Goal: Task Accomplishment & Management: Manage account settings

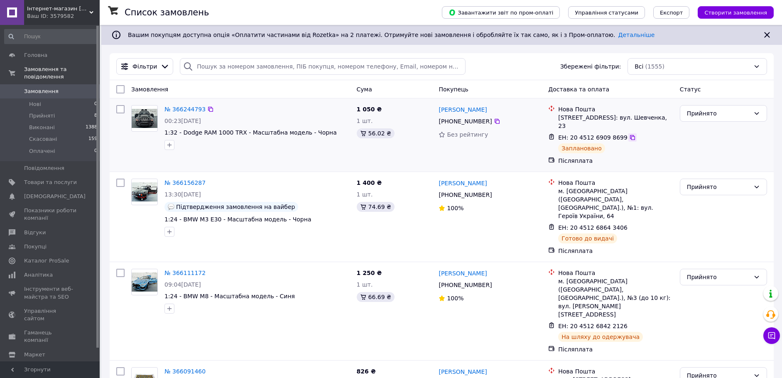
click at [629, 136] on icon at bounding box center [632, 137] width 7 height 7
click at [37, 88] on span "Замовлення" at bounding box center [41, 91] width 34 height 7
click at [44, 88] on span "Замовлення" at bounding box center [41, 91] width 34 height 7
click at [62, 179] on span "Товари та послуги" at bounding box center [50, 182] width 53 height 7
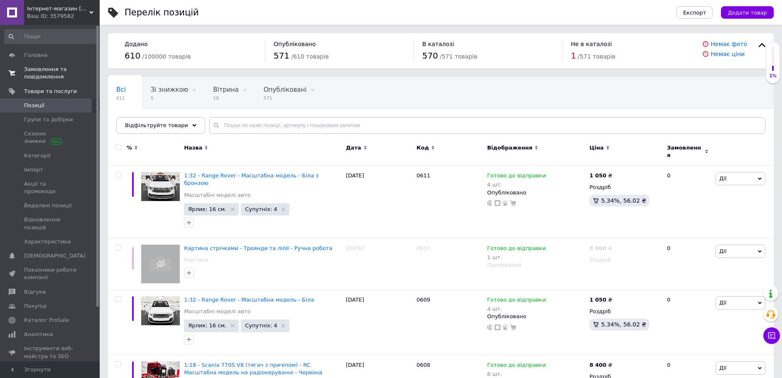
click at [53, 72] on span "Замовлення та повідомлення" at bounding box center [50, 73] width 53 height 15
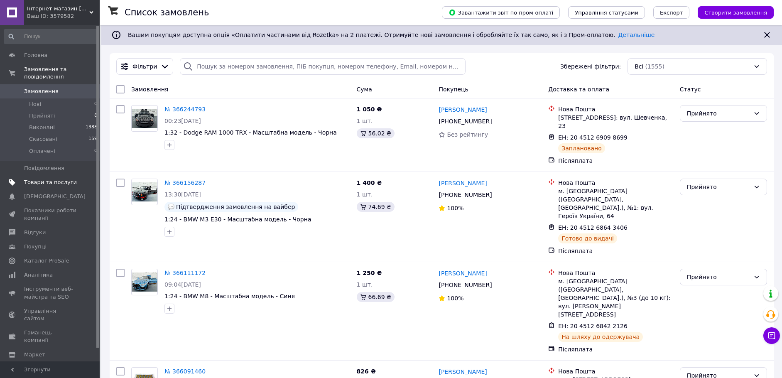
click at [48, 179] on span "Товари та послуги" at bounding box center [50, 182] width 53 height 7
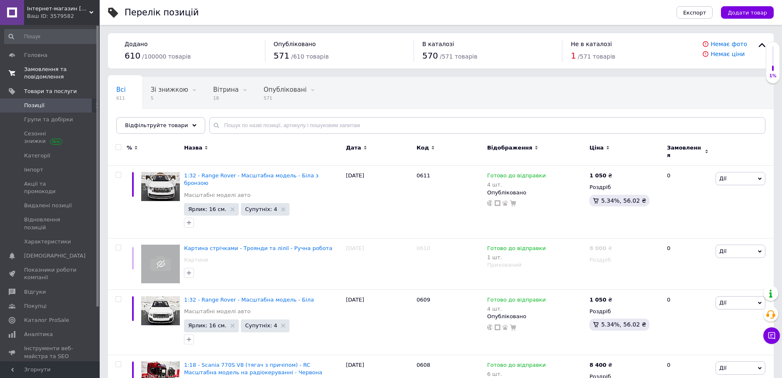
click at [49, 74] on span "Замовлення та повідомлення" at bounding box center [50, 73] width 53 height 15
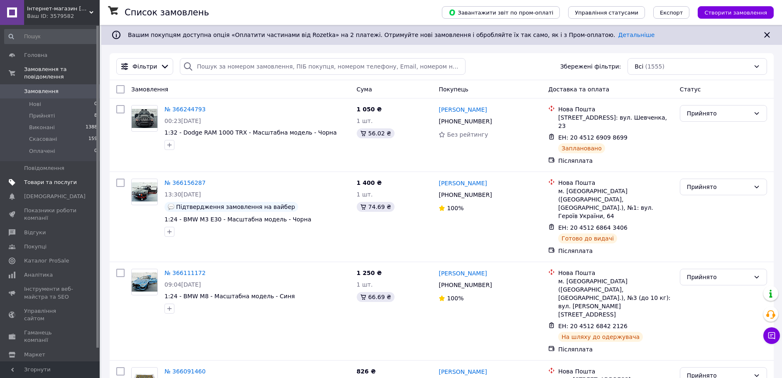
click at [47, 179] on span "Товари та послуги" at bounding box center [50, 182] width 53 height 7
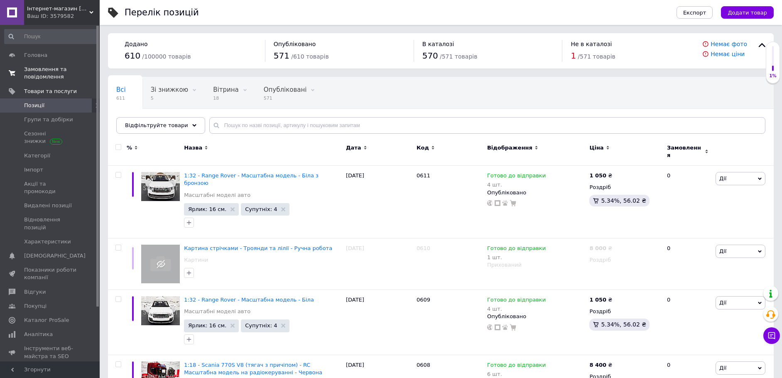
click at [50, 69] on span "Замовлення та повідомлення" at bounding box center [50, 73] width 53 height 15
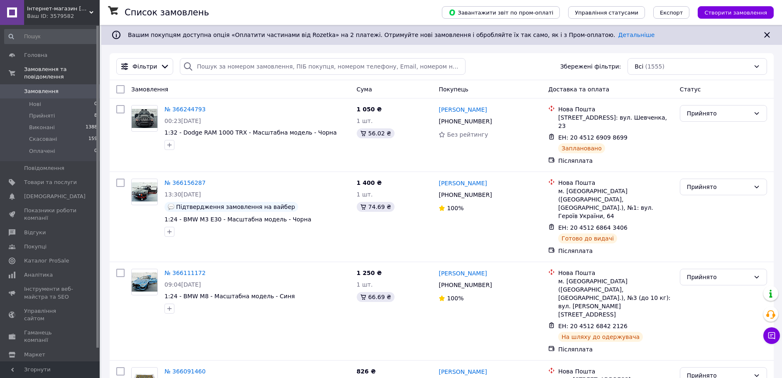
click at [50, 88] on span "Замовлення" at bounding box center [41, 91] width 34 height 7
click at [55, 175] on link "Товари та послуги" at bounding box center [51, 182] width 102 height 14
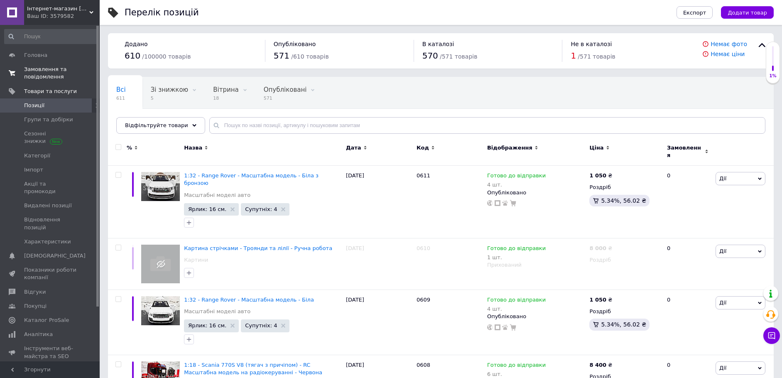
click at [52, 68] on span "Замовлення та повідомлення" at bounding box center [50, 73] width 53 height 15
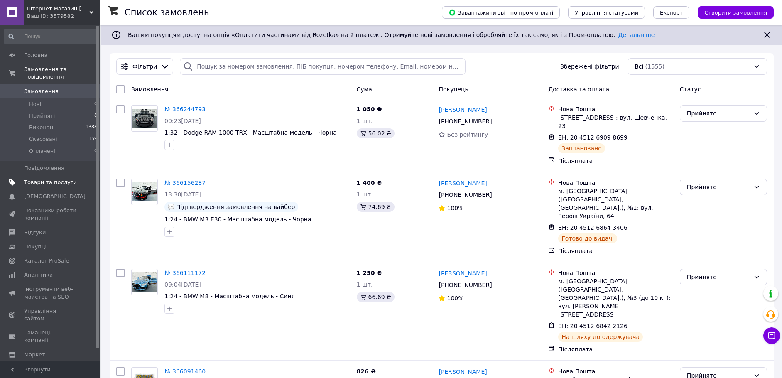
click at [46, 179] on span "Товари та послуги" at bounding box center [50, 182] width 53 height 7
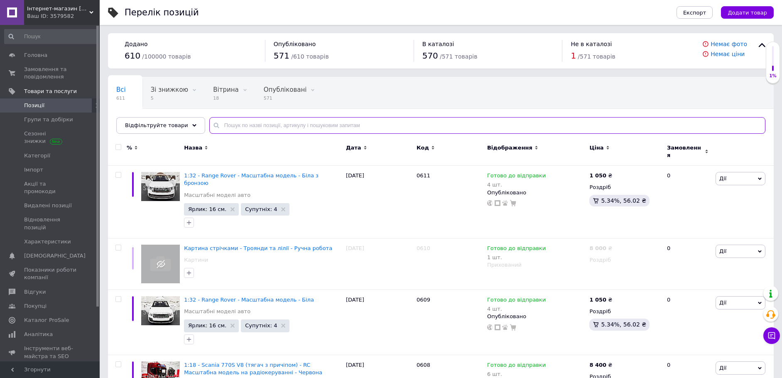
click at [262, 130] on input "text" at bounding box center [487, 125] width 556 height 17
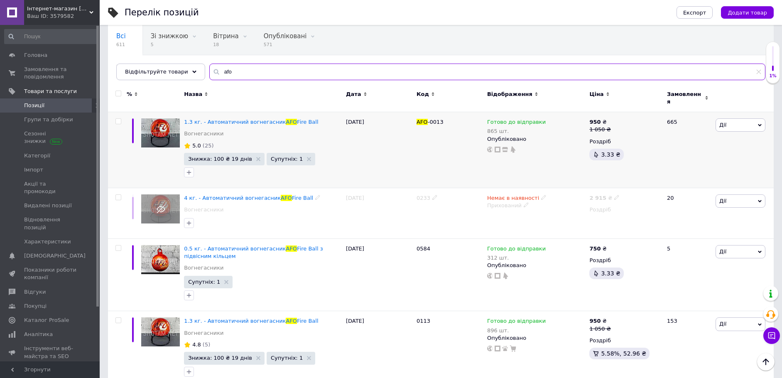
scroll to position [66, 0]
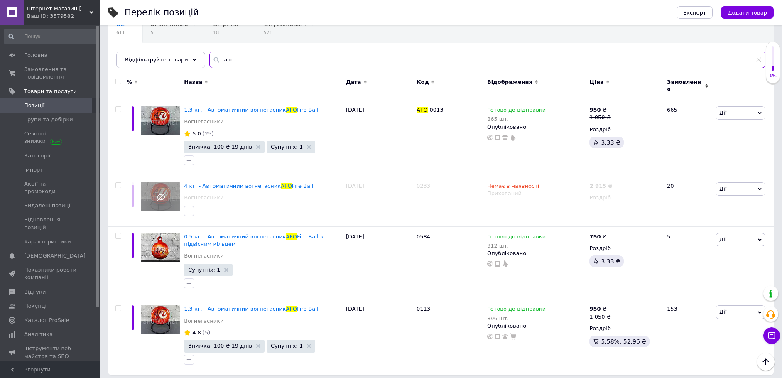
type input "afo"
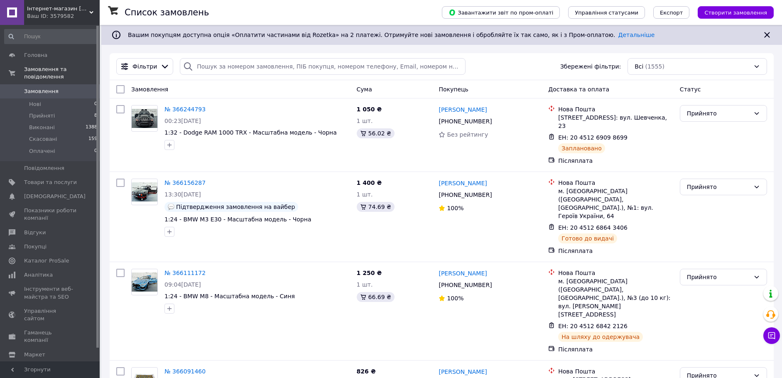
click at [41, 88] on span "Замовлення" at bounding box center [41, 91] width 34 height 7
